Goal: Information Seeking & Learning: Learn about a topic

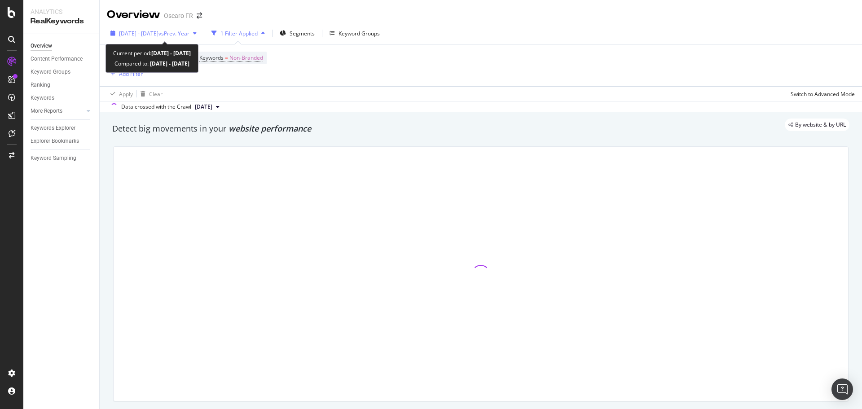
click at [200, 31] on div "button" at bounding box center [194, 33] width 11 height 5
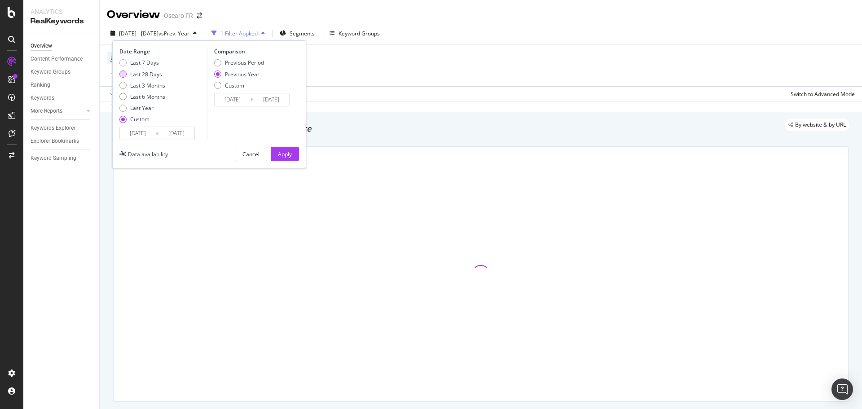
click at [155, 74] on div "Last 28 Days" at bounding box center [146, 74] width 32 height 8
type input "[DATE]"
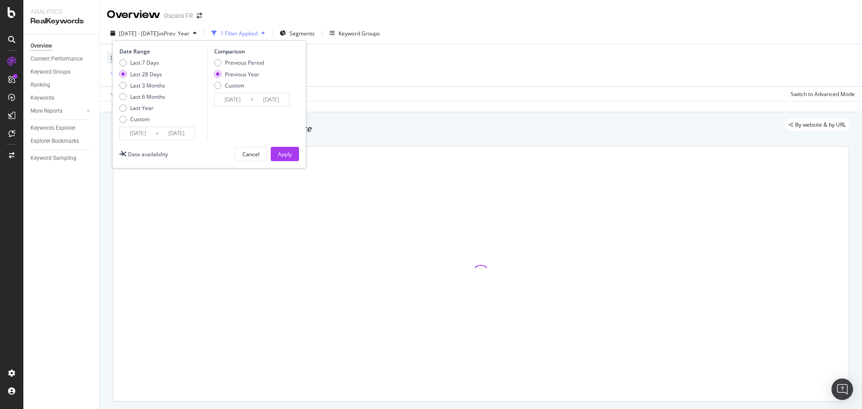
click at [267, 154] on div "Cancel Apply" at bounding box center [267, 154] width 64 height 14
click at [271, 152] on button "Apply" at bounding box center [285, 154] width 28 height 14
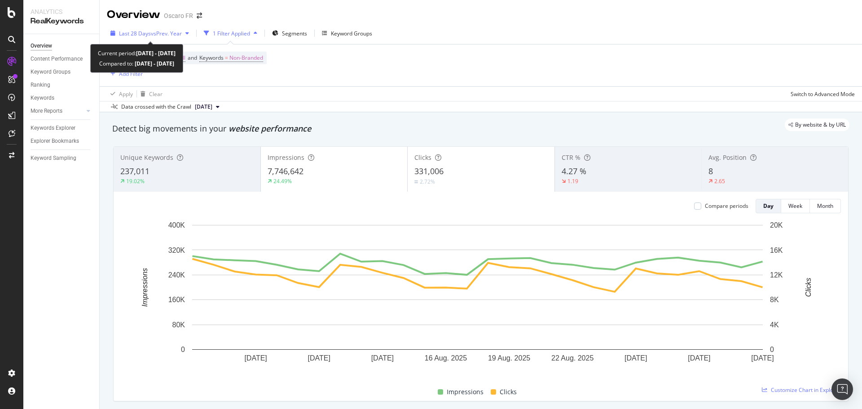
click at [181, 28] on div "Last 28 Days vs Prev. Year" at bounding box center [150, 32] width 86 height 13
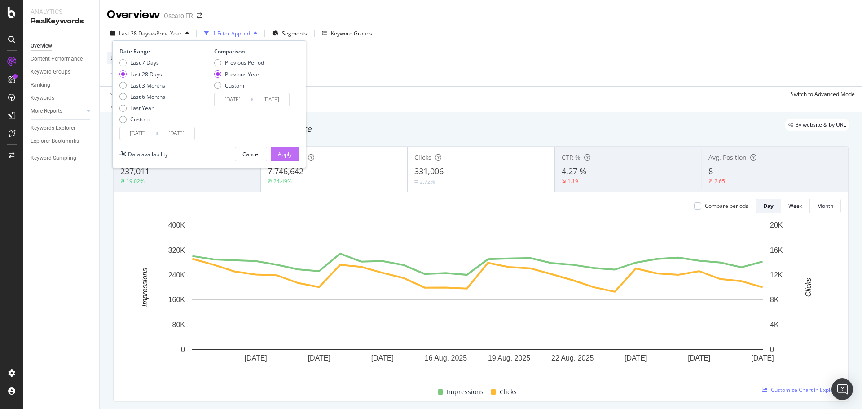
click at [278, 156] on div "Apply" at bounding box center [285, 154] width 14 height 8
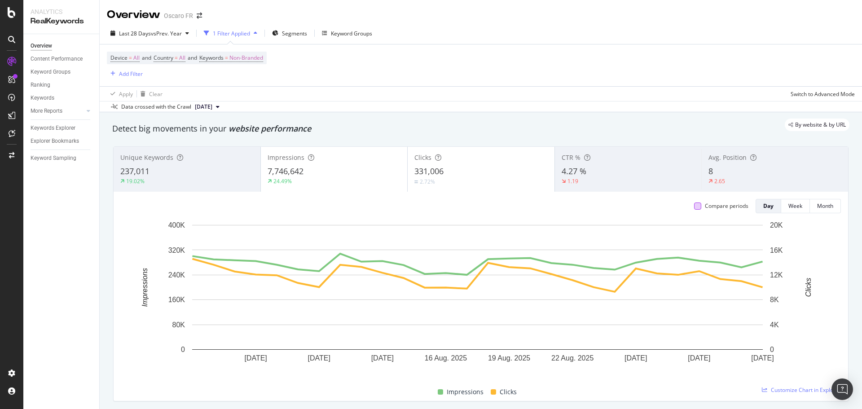
click at [694, 206] on div at bounding box center [697, 206] width 7 height 7
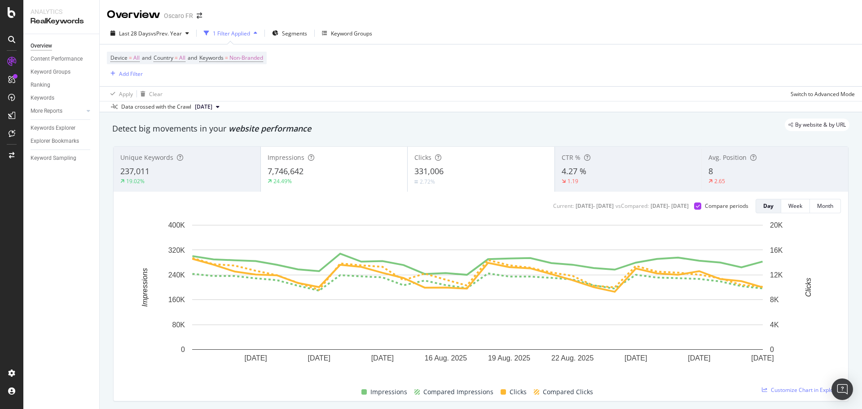
click at [363, 185] on div "24.49%" at bounding box center [334, 181] width 133 height 8
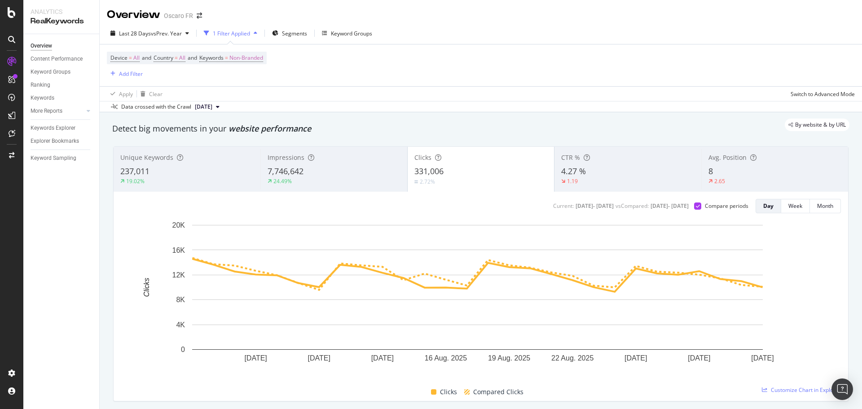
click at [362, 185] on div "24.49%" at bounding box center [334, 181] width 133 height 8
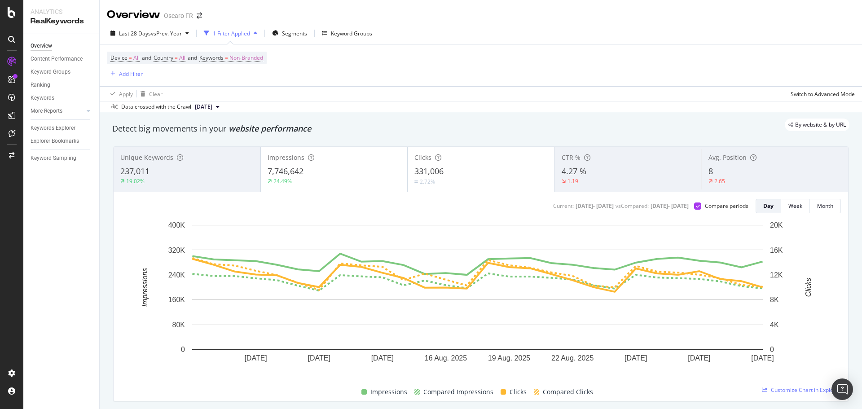
click at [428, 77] on div "Device = All and Country = All and Keywords = Non-Branded Add Filter" at bounding box center [481, 65] width 748 height 42
